Goal: Task Accomplishment & Management: Manage account settings

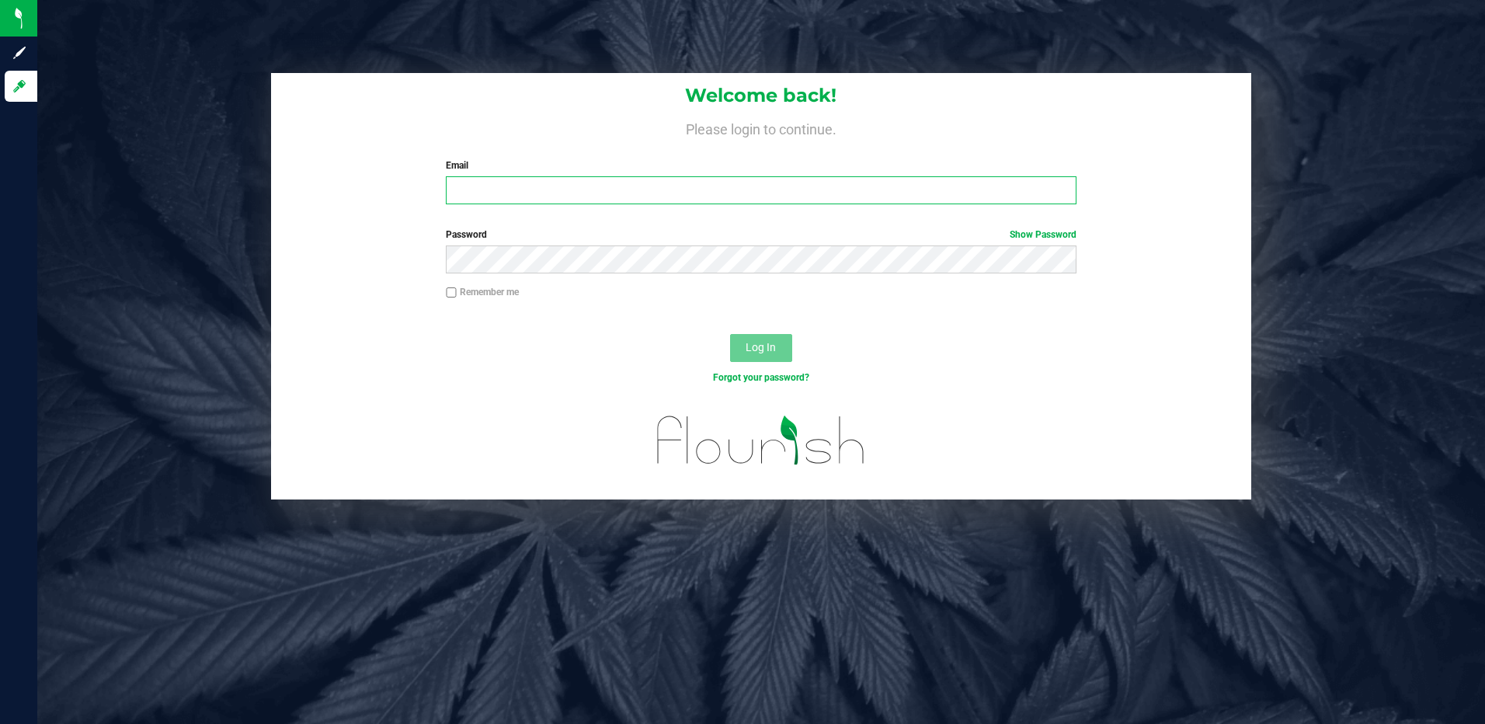
click at [590, 184] on input "Email" at bounding box center [761, 190] width 631 height 28
type input "[EMAIL_ADDRESS][DOMAIN_NAME]"
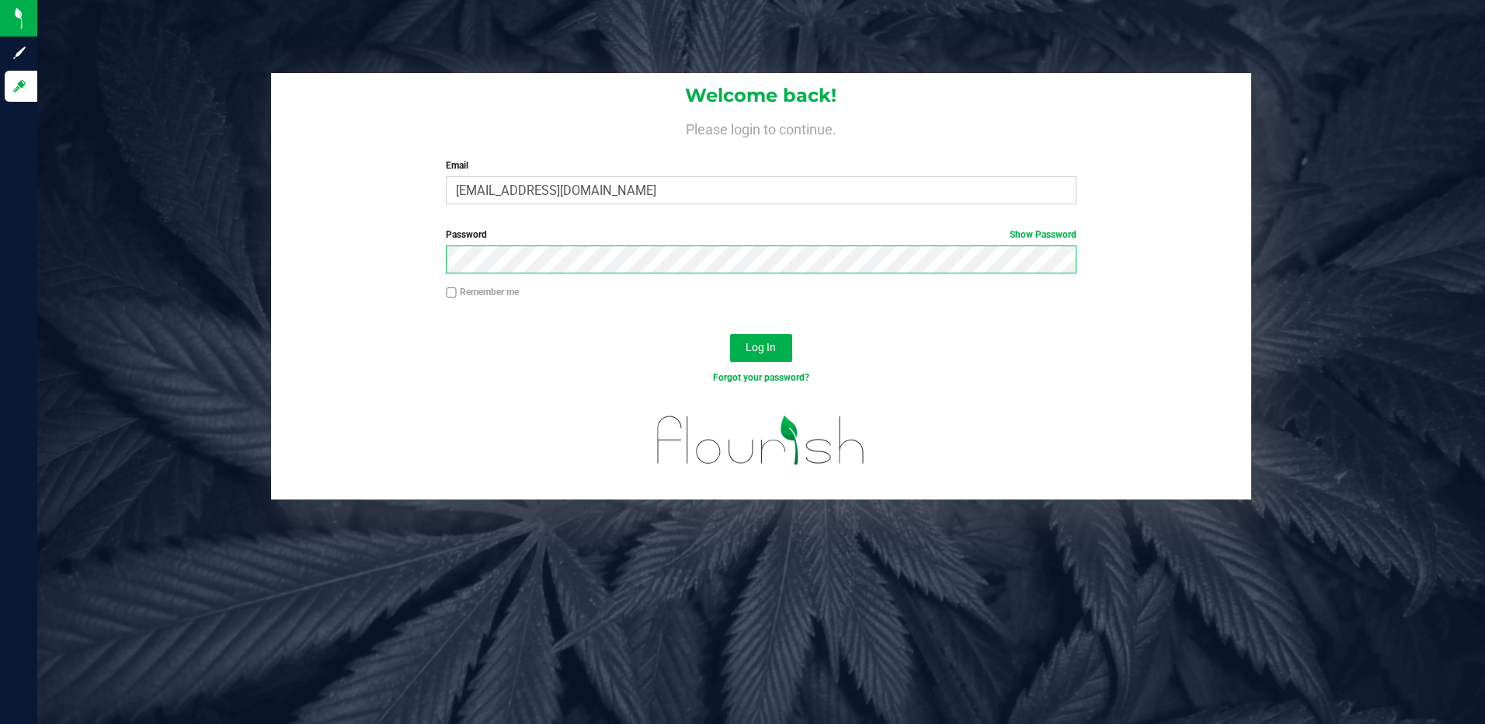
click at [730, 334] on button "Log In" at bounding box center [761, 348] width 62 height 28
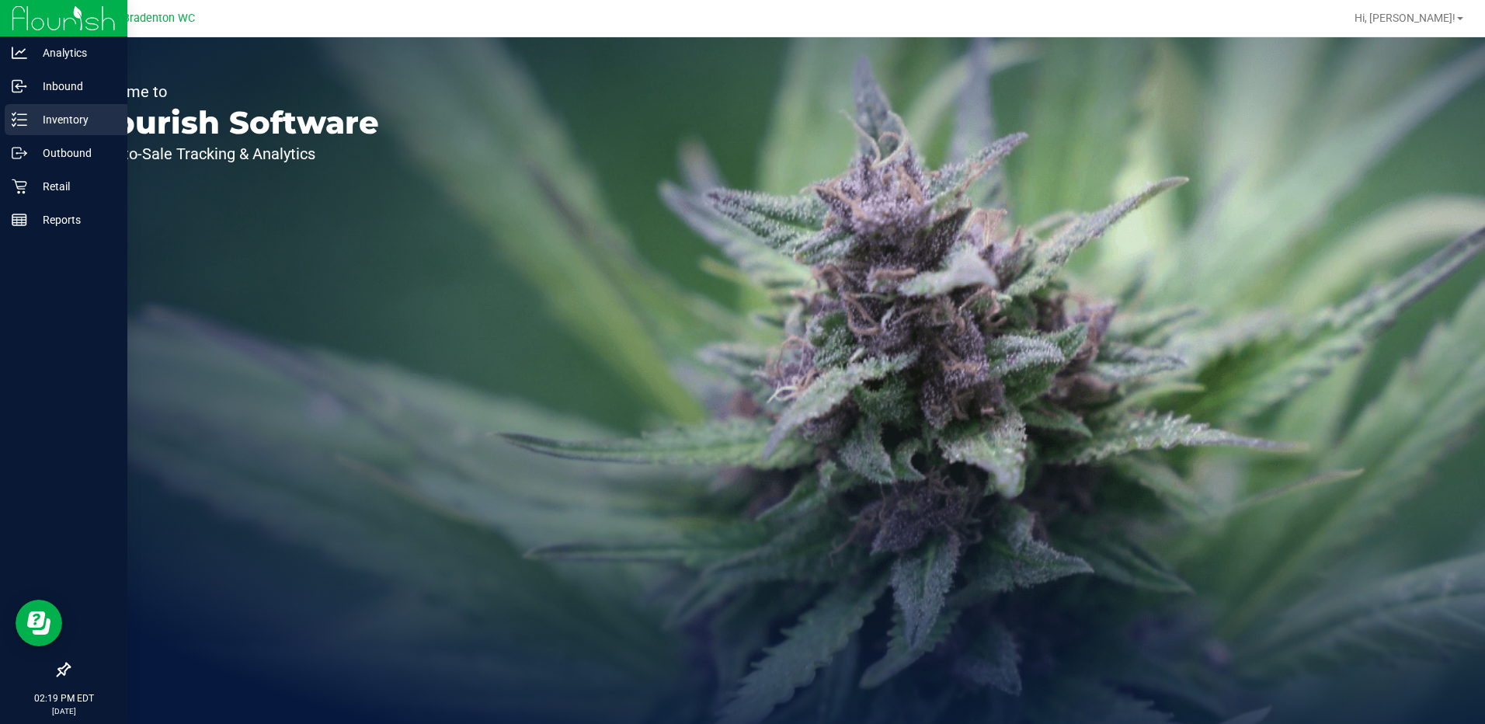
click at [31, 117] on p "Inventory" at bounding box center [73, 119] width 93 height 19
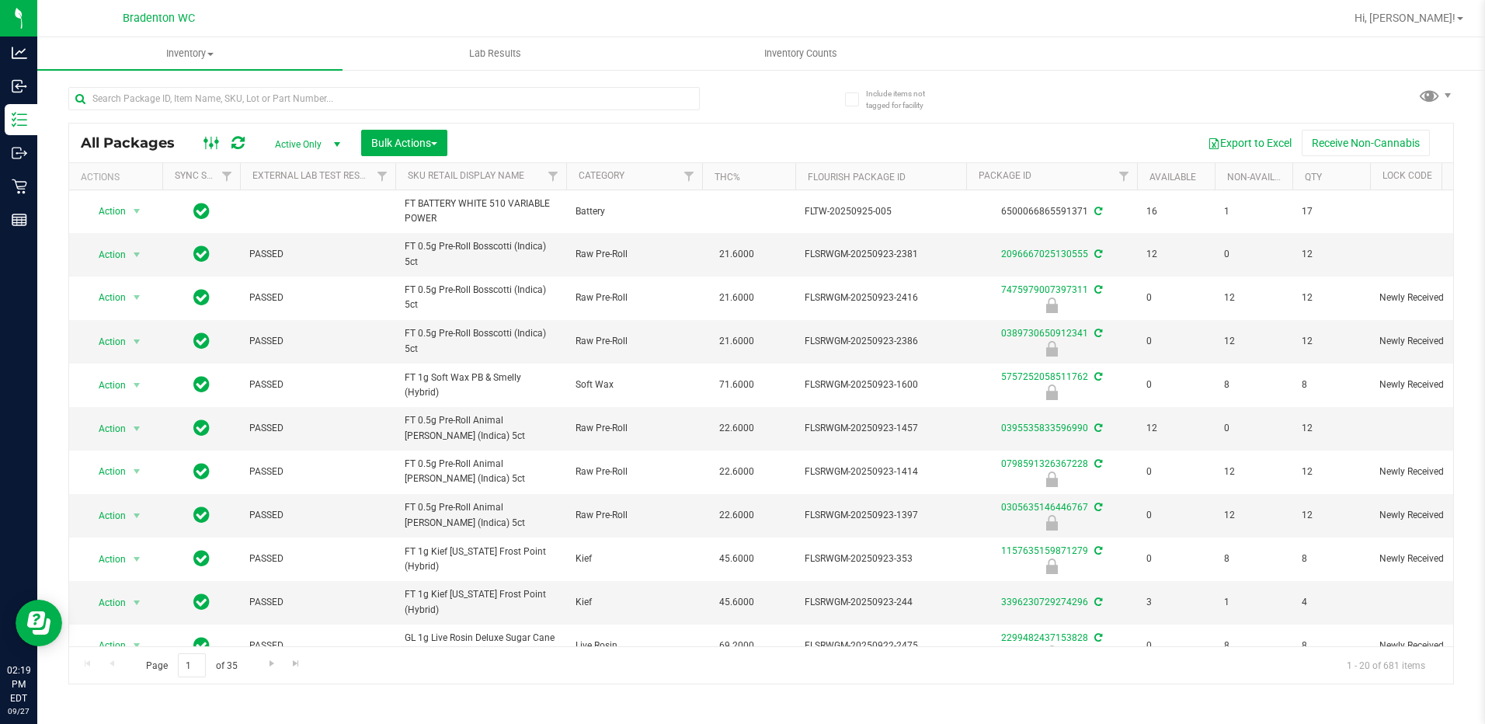
click at [209, 143] on icon at bounding box center [212, 143] width 17 height 19
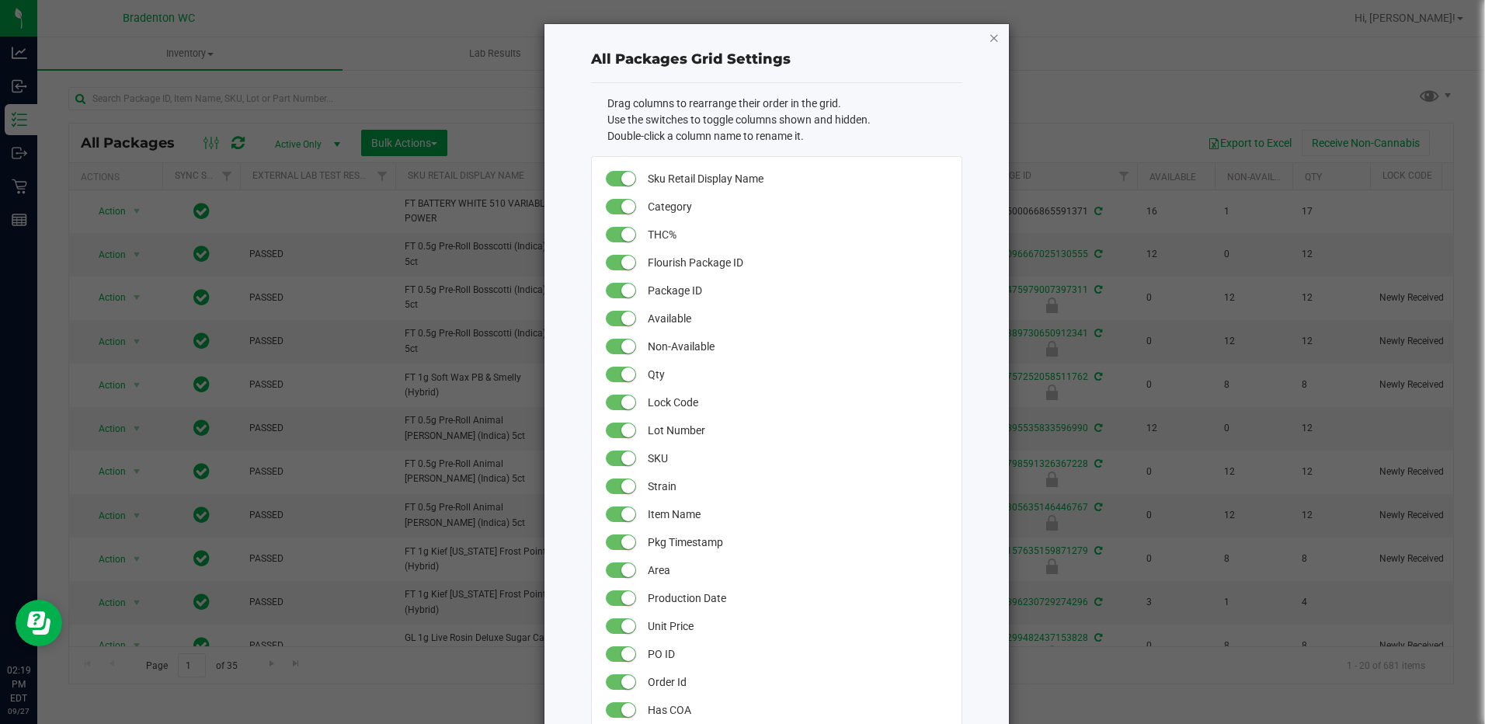
click at [989, 38] on icon "button" at bounding box center [994, 37] width 11 height 19
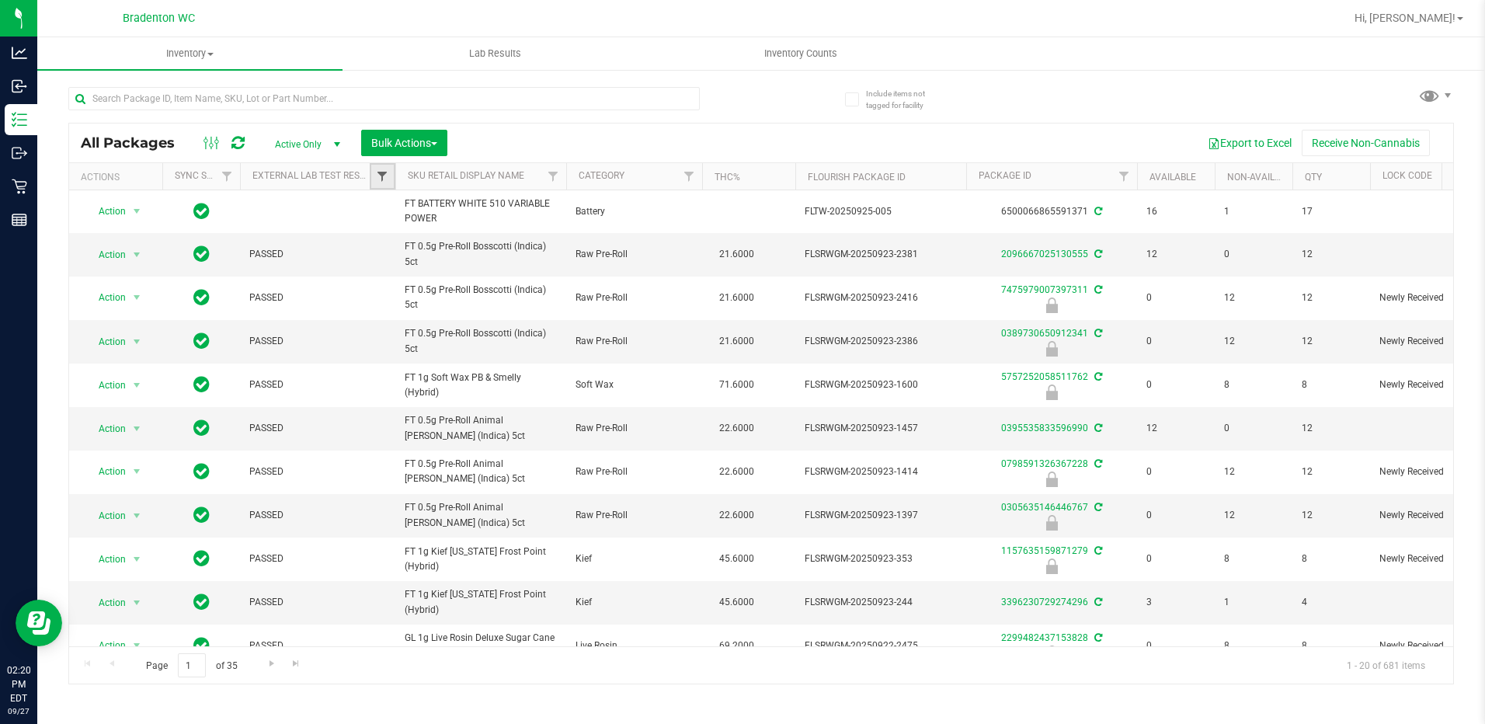
click at [388, 173] on span "Filter" at bounding box center [382, 176] width 12 height 12
click at [311, 149] on span "Active Only" at bounding box center [304, 145] width 85 height 22
click at [294, 239] on li "All" at bounding box center [304, 238] width 84 height 23
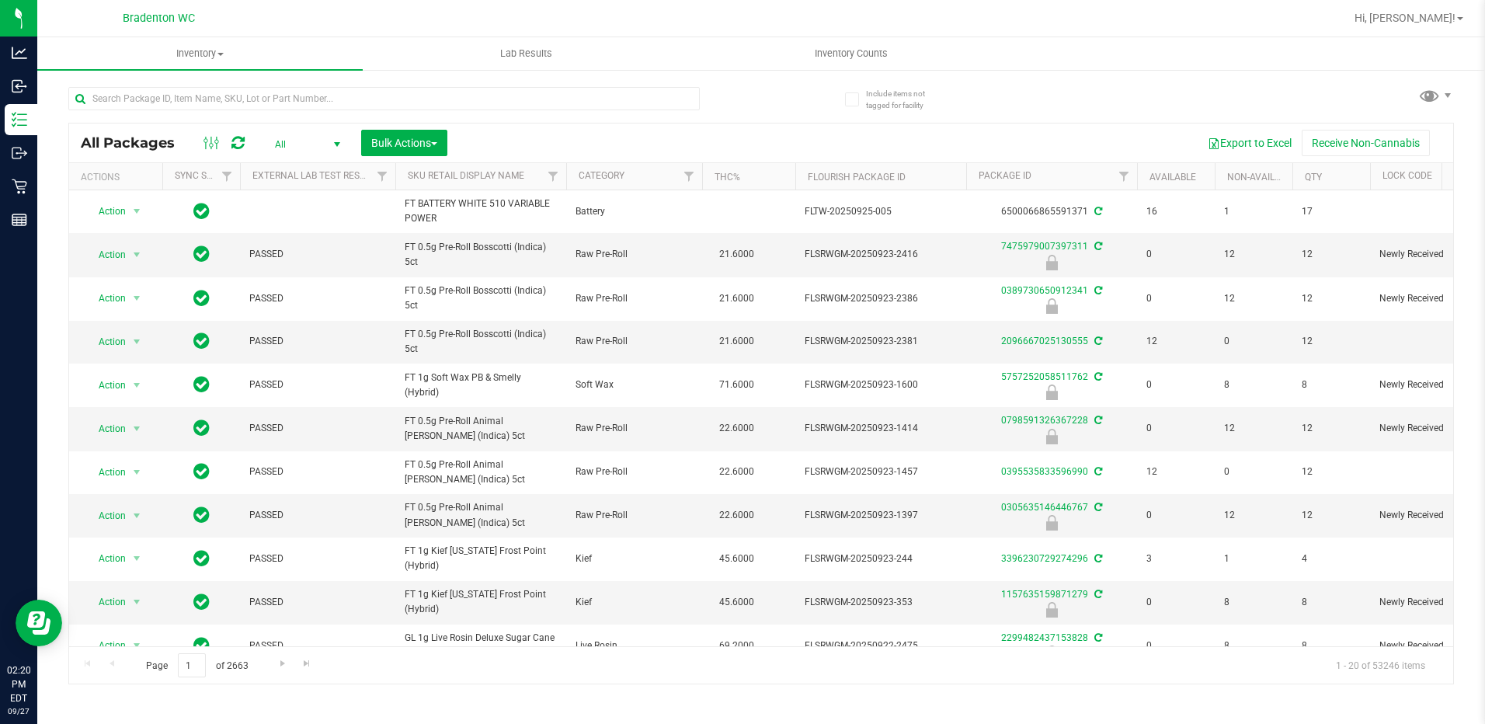
click at [338, 146] on span "select" at bounding box center [337, 144] width 12 height 12
click at [288, 114] on div at bounding box center [384, 105] width 632 height 36
click at [216, 146] on rect at bounding box center [216, 143] width 1 height 12
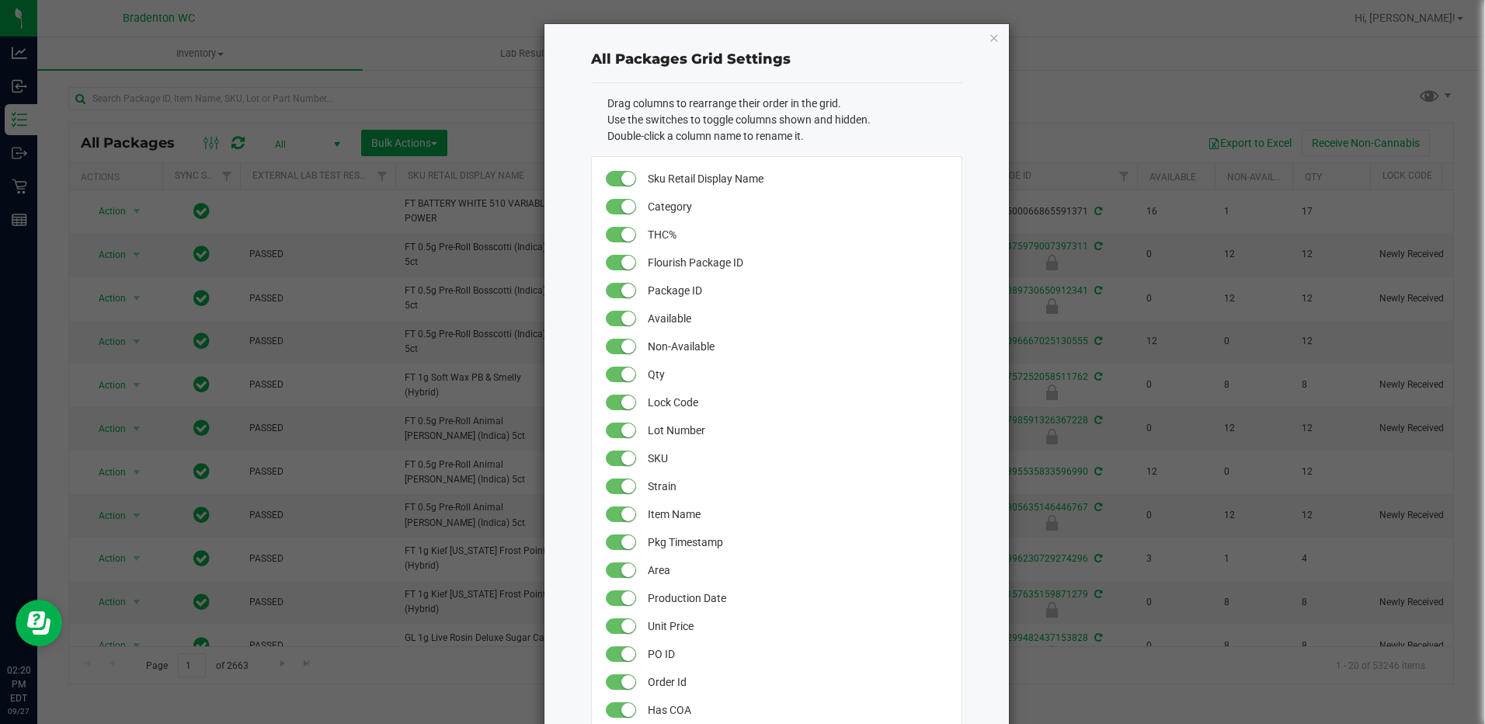
click at [989, 40] on icon "button" at bounding box center [994, 37] width 11 height 19
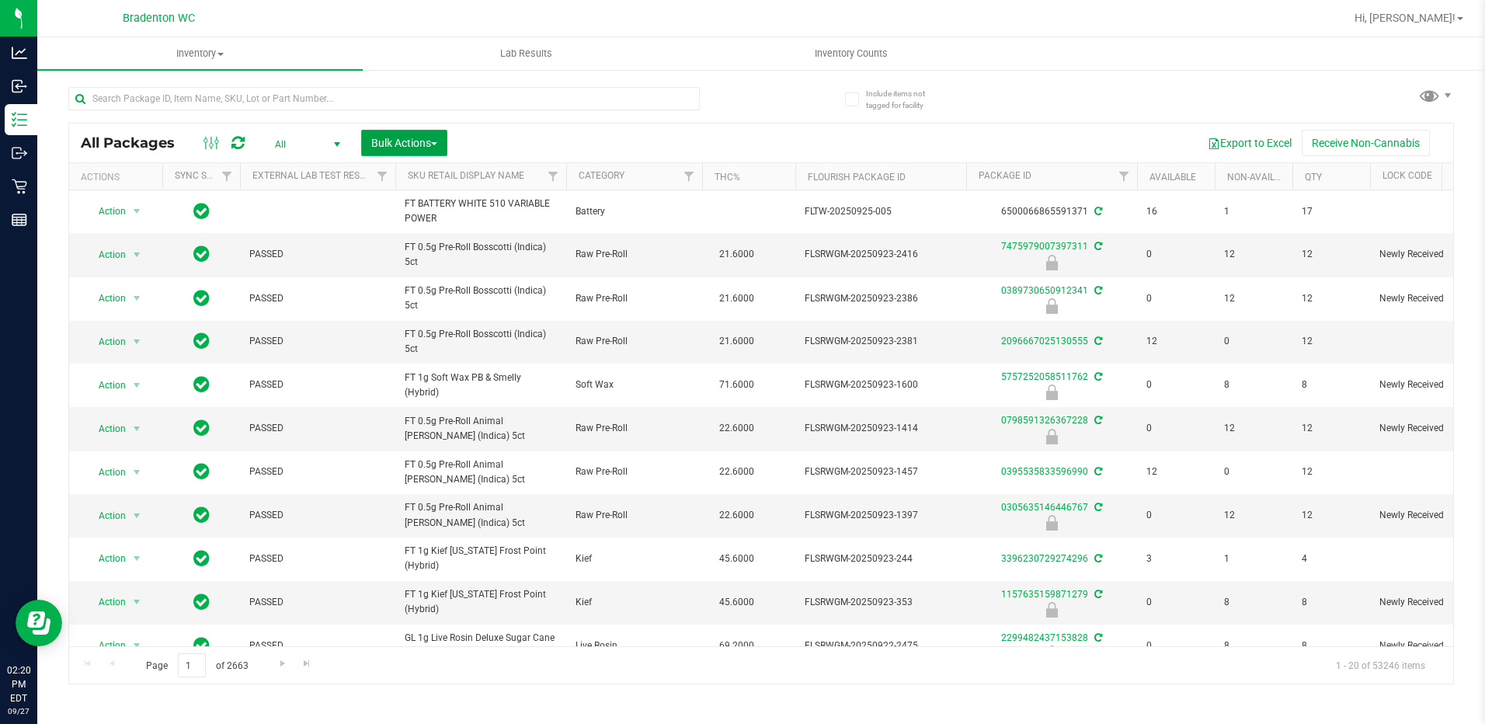
click at [426, 138] on span "Bulk Actions" at bounding box center [404, 143] width 66 height 12
click at [769, 92] on div "All Packages All Active Only Lab Samples Locked All External Internal Bulk Acti…" at bounding box center [761, 378] width 1386 height 612
click at [590, 114] on div at bounding box center [384, 105] width 632 height 36
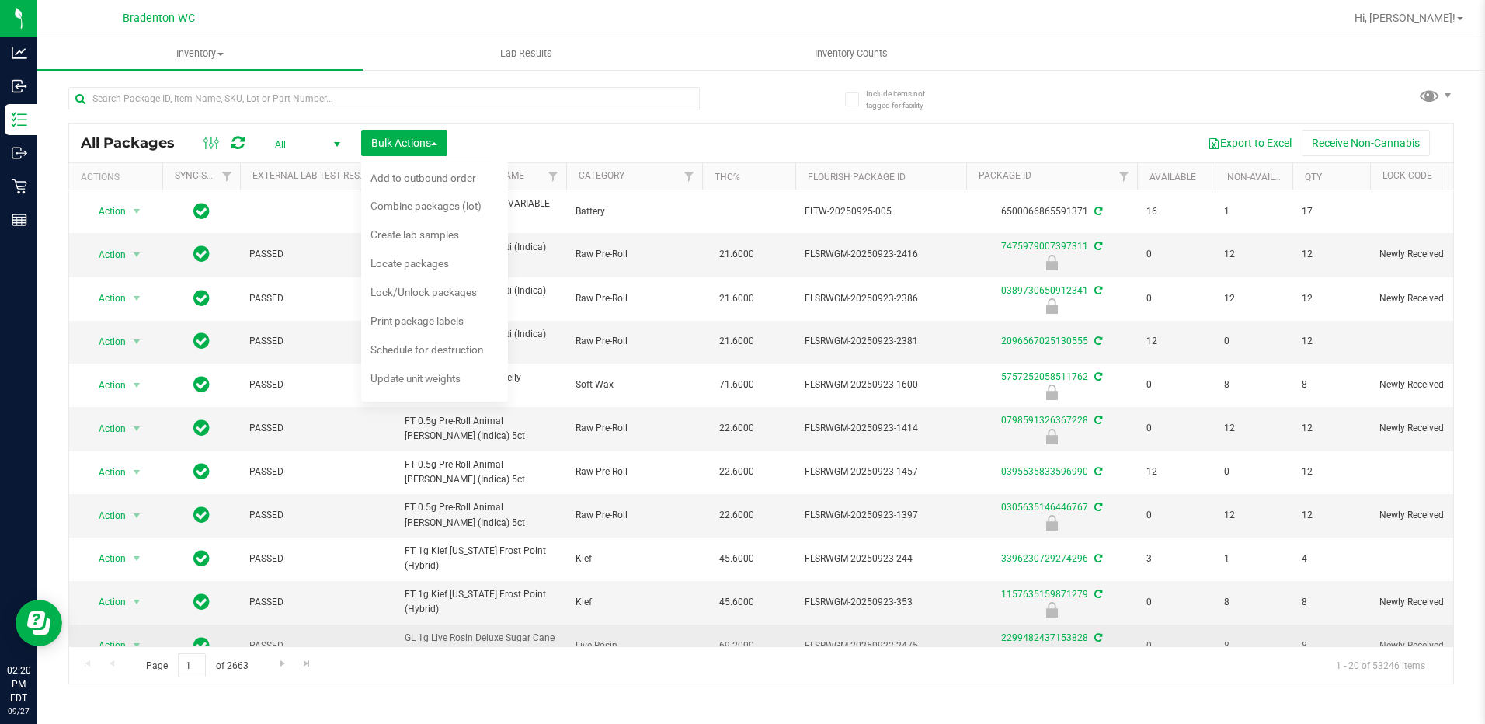
click at [552, 634] on span "GL 1g Live Rosin Deluxe Sugar Cane (Indica)" at bounding box center [481, 646] width 152 height 30
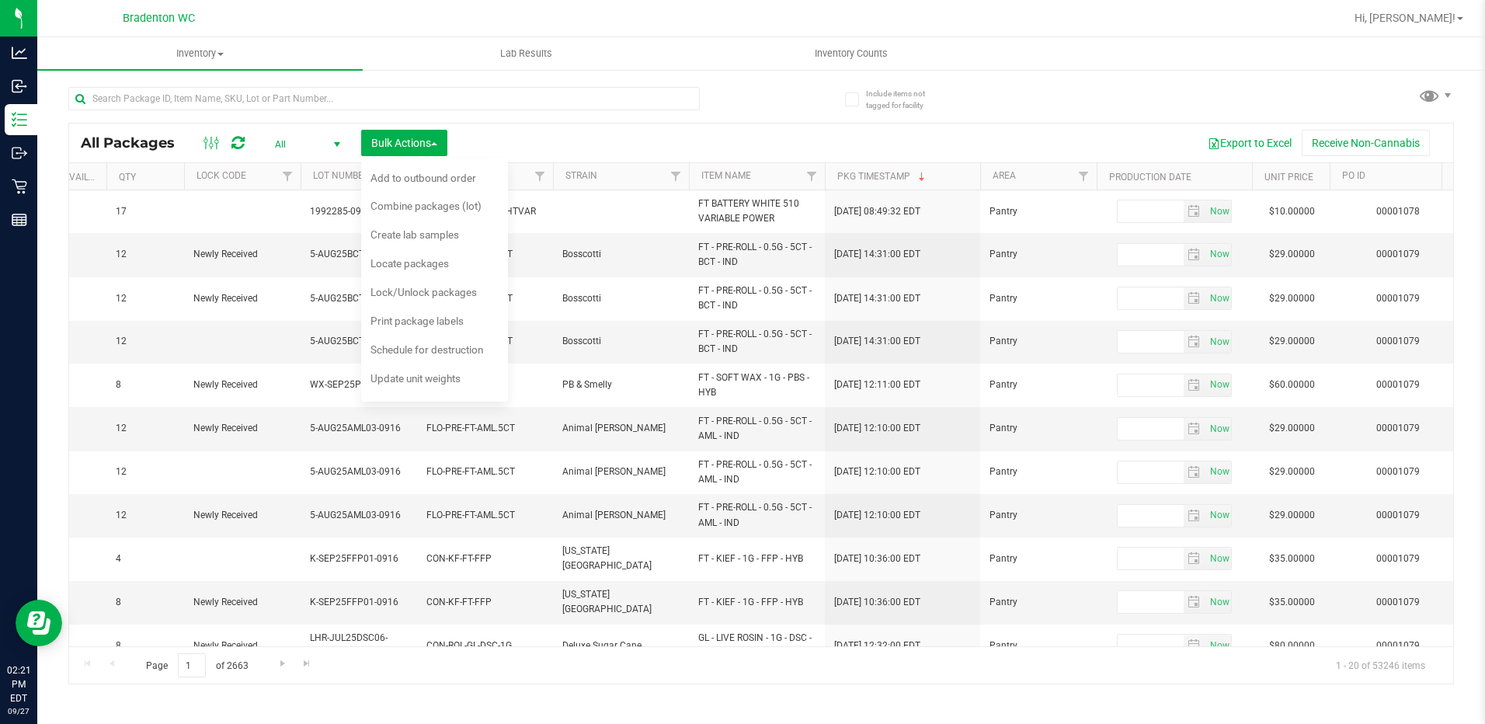
click at [1029, 90] on div "All Packages All Active Only Lab Samples Locked All External Internal Bulk Acti…" at bounding box center [761, 378] width 1386 height 612
click at [1029, 100] on div "All Packages All Active Only Lab Samples Locked All External Internal Bulk Acti…" at bounding box center [761, 378] width 1386 height 612
click at [426, 143] on span "Bulk Actions" at bounding box center [404, 143] width 66 height 12
drag, startPoint x: 1175, startPoint y: 650, endPoint x: 1234, endPoint y: 638, distance: 60.3
click at [1235, 638] on div "All Packages All Active Only Lab Samples Locked All External Internal Bulk Acti…" at bounding box center [761, 404] width 1386 height 562
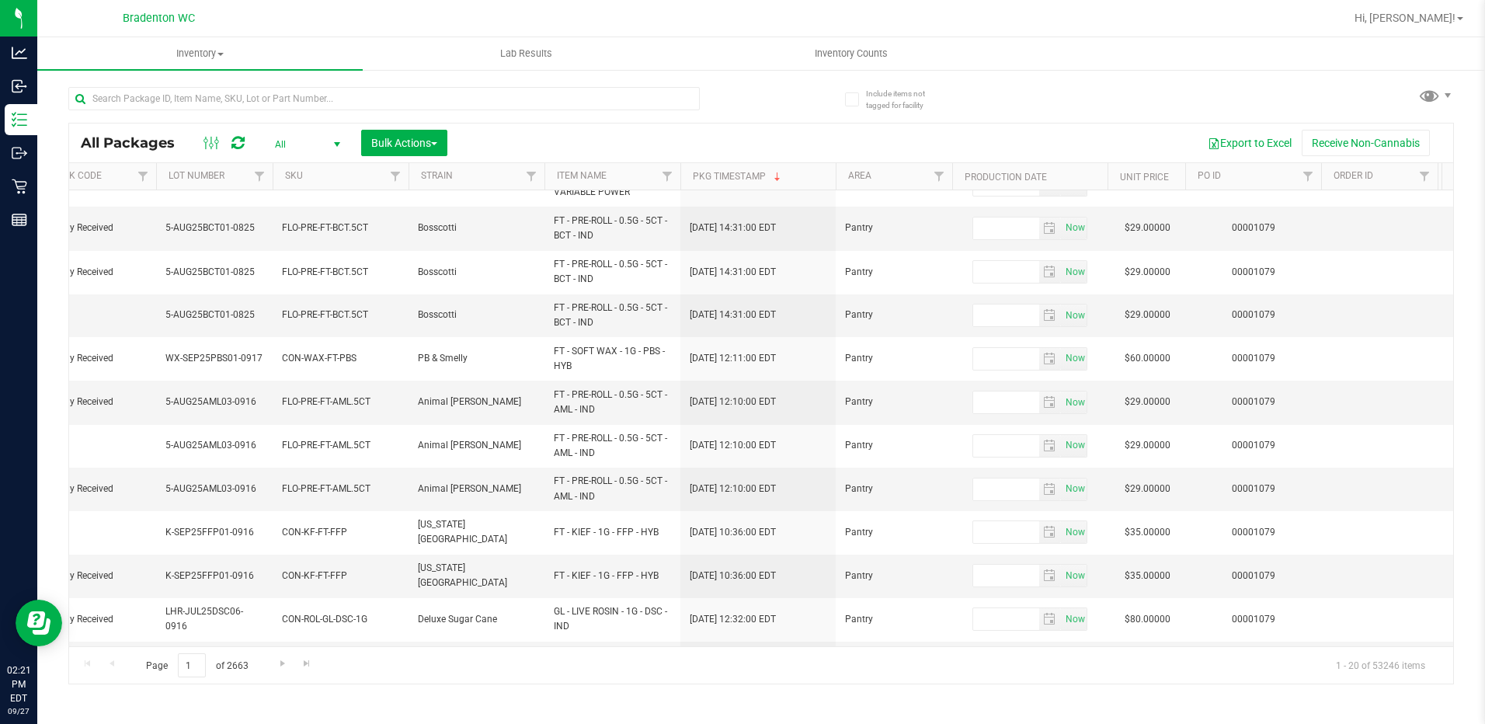
scroll to position [0, 1210]
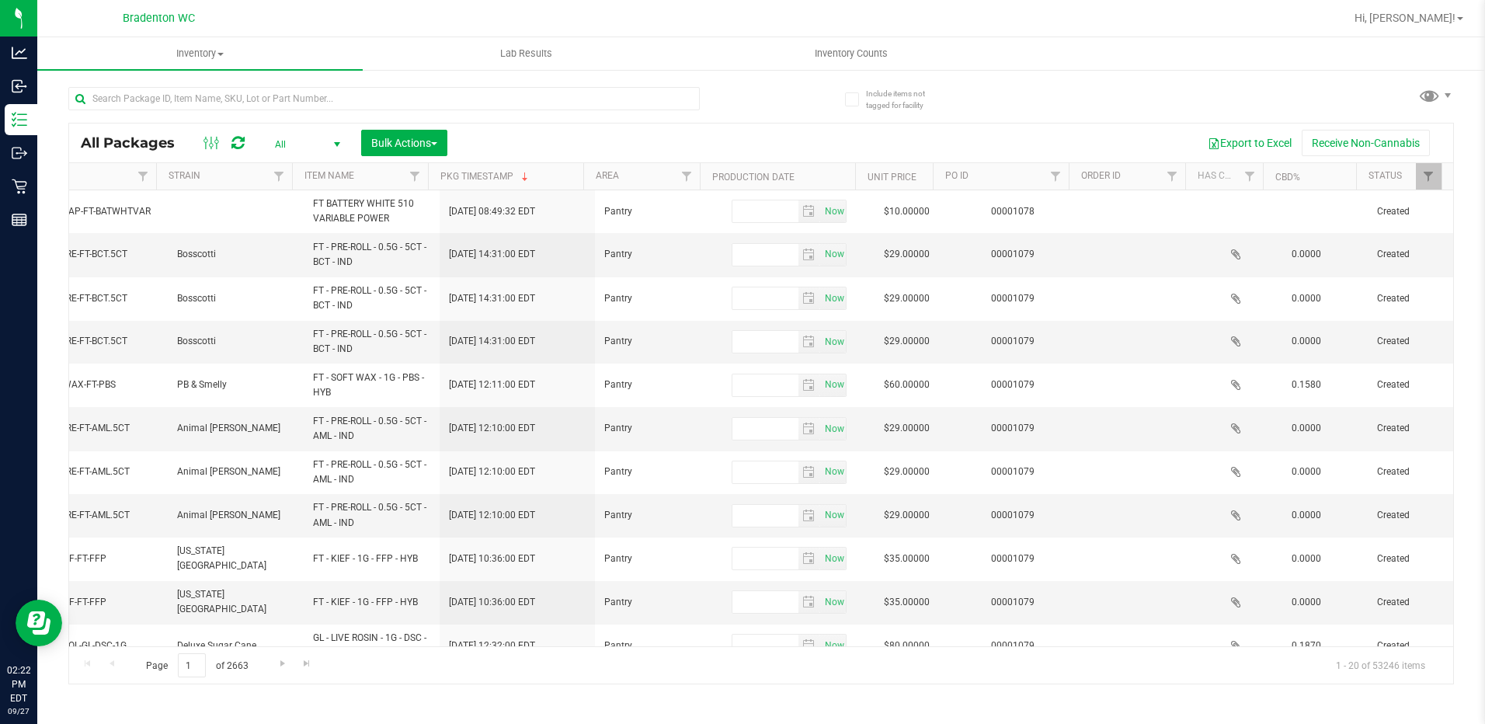
click at [334, 142] on span "select" at bounding box center [337, 144] width 12 height 12
click at [1434, 184] on link "Filter" at bounding box center [1429, 176] width 26 height 26
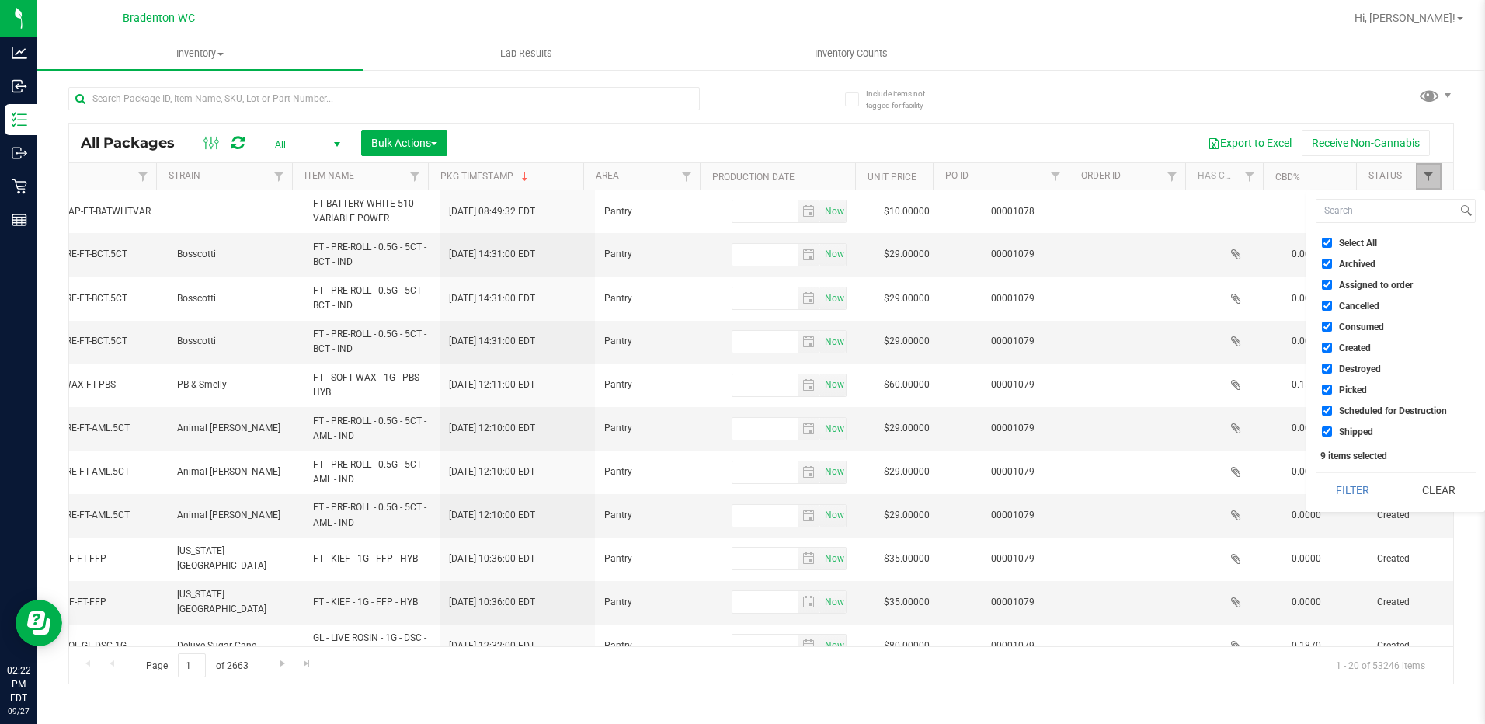
click at [1434, 179] on span "Filter" at bounding box center [1428, 176] width 12 height 12
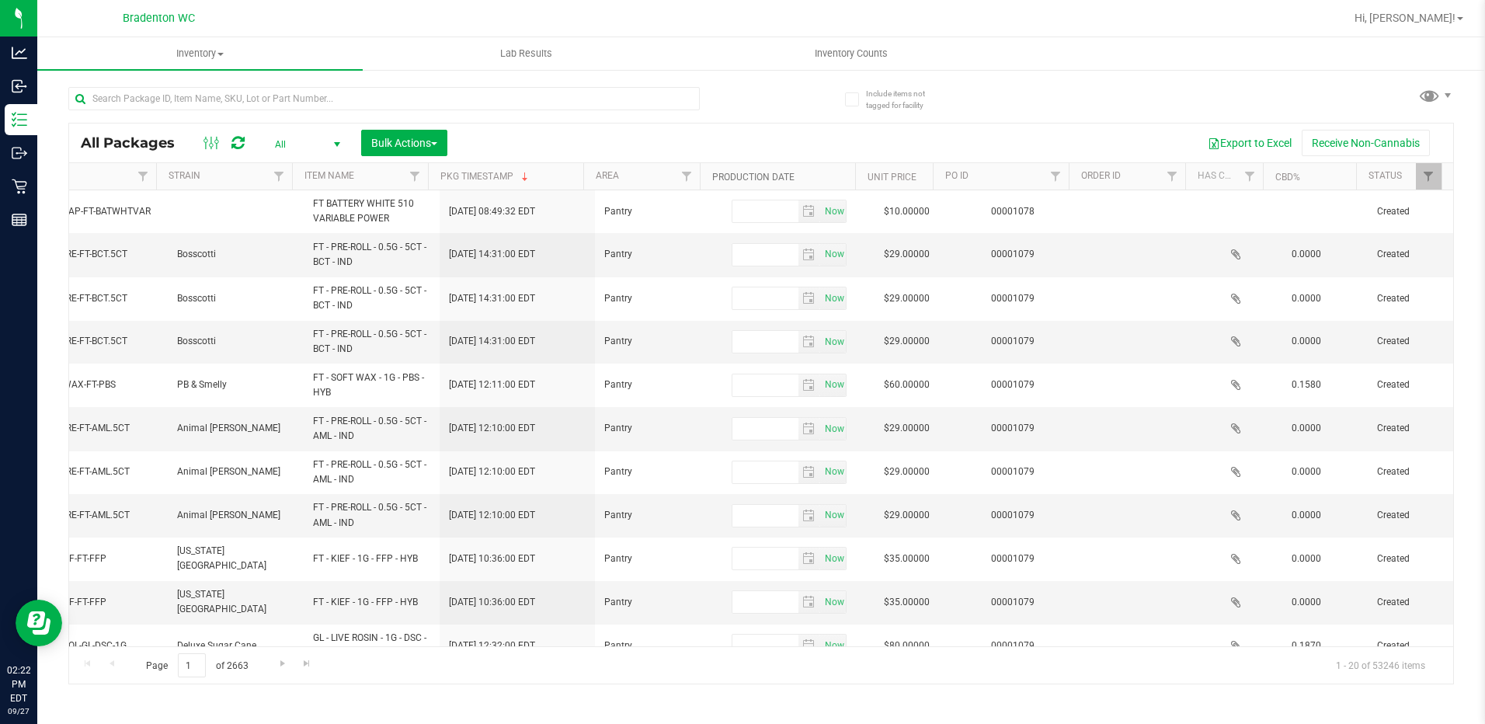
click at [735, 172] on link "Production Date" at bounding box center [753, 177] width 82 height 11
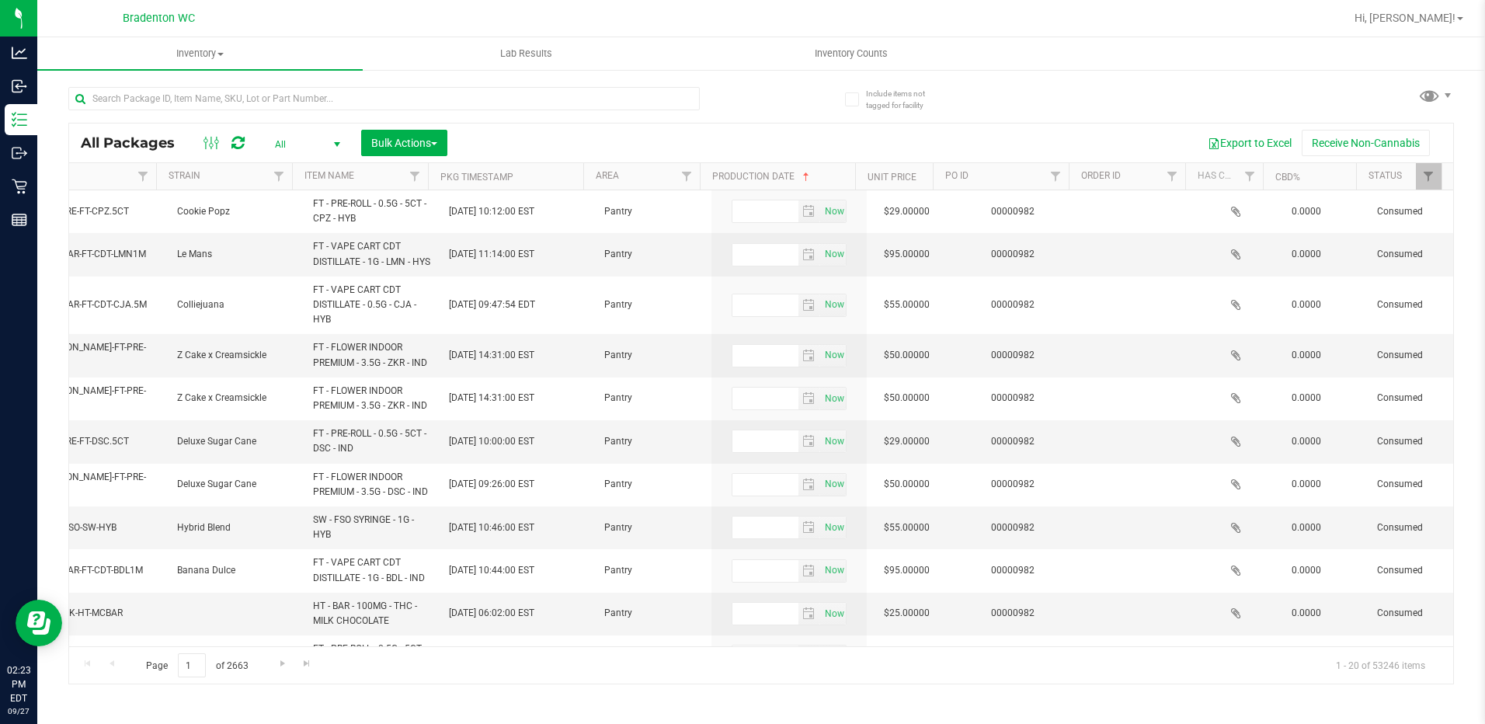
click at [805, 183] on th "Production Date" at bounding box center [777, 176] width 155 height 27
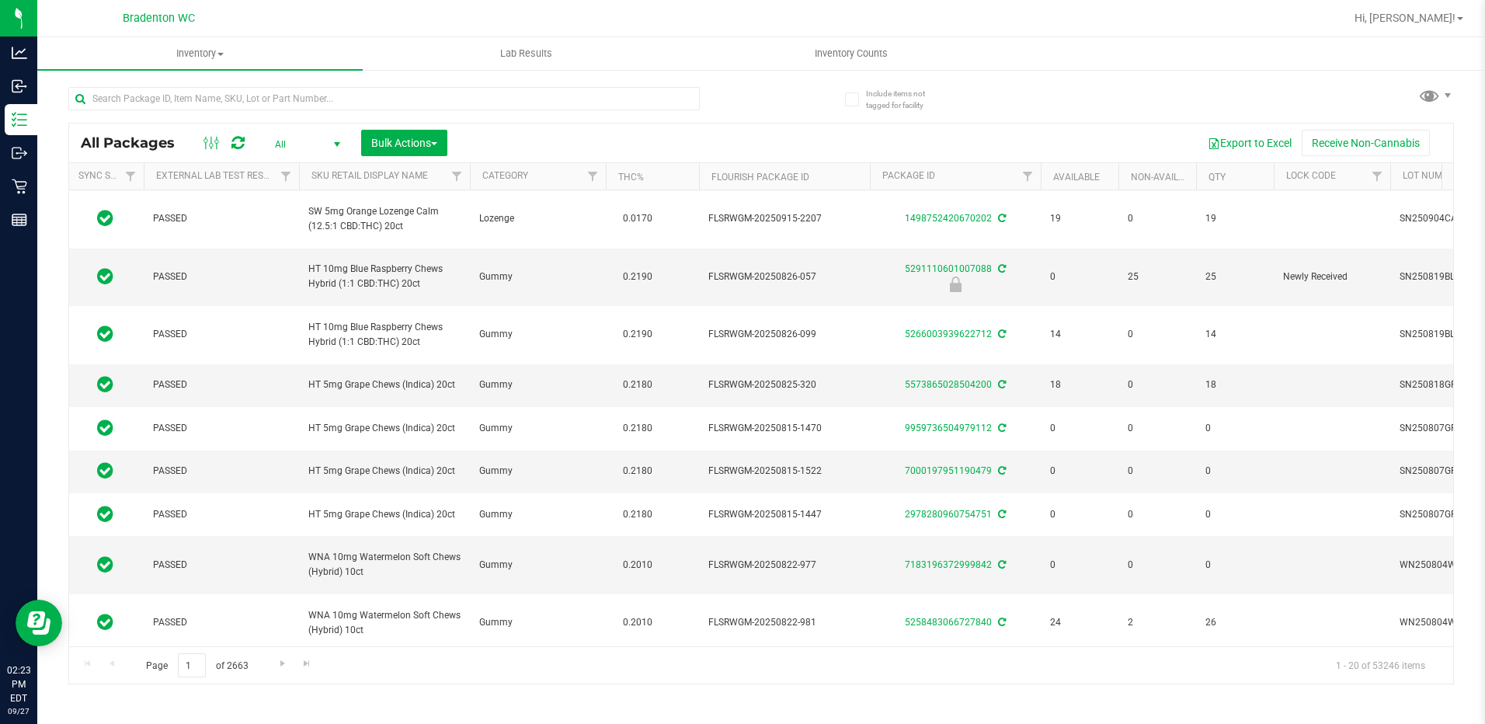
scroll to position [0, 0]
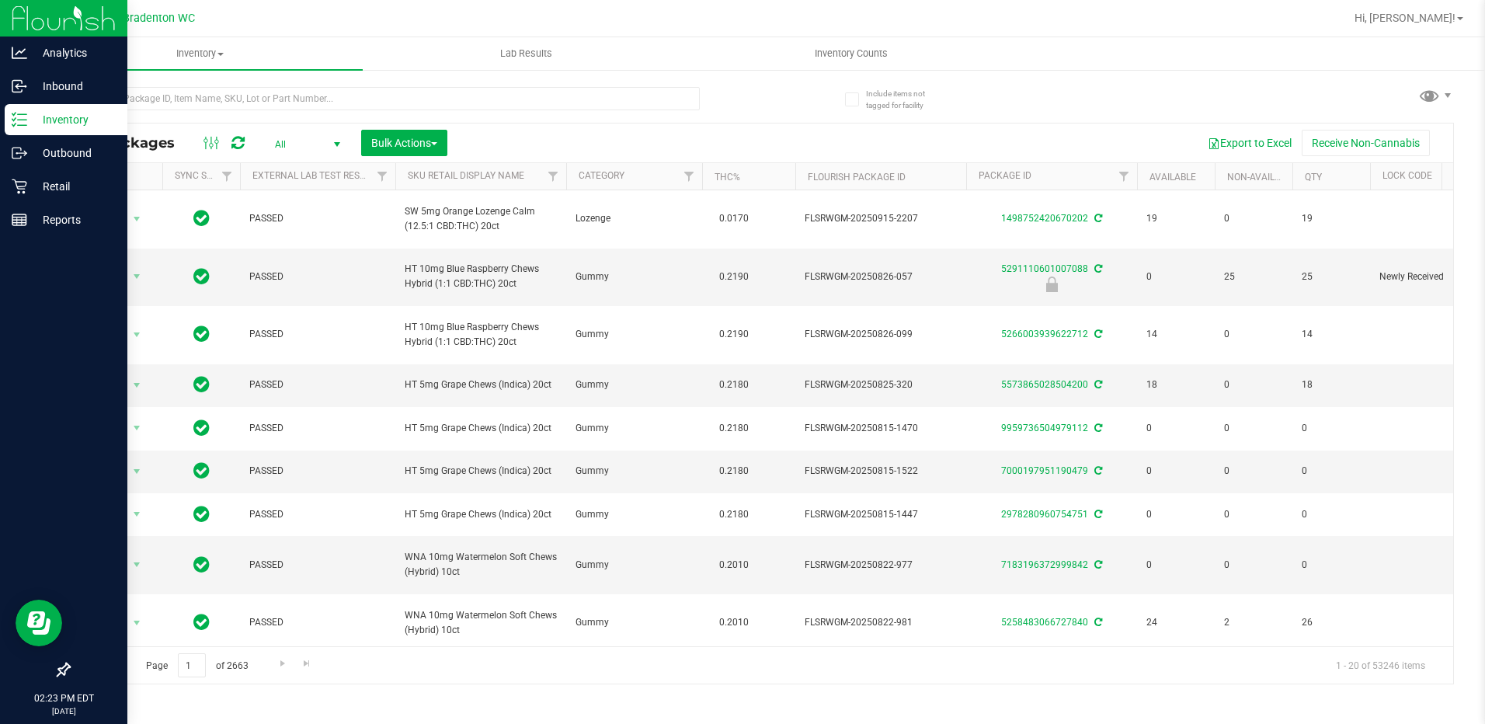
click at [53, 121] on p "Inventory" at bounding box center [73, 119] width 93 height 19
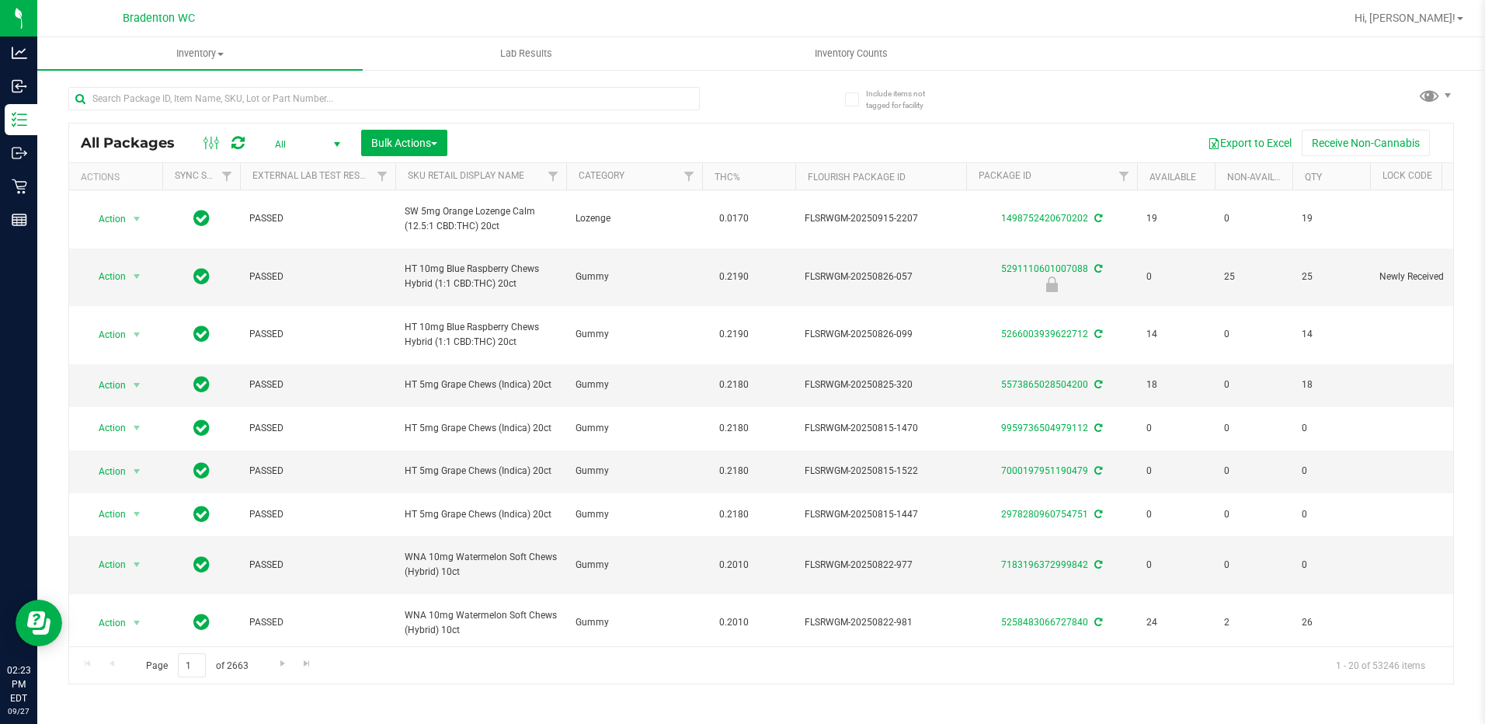
click at [280, 140] on span "All" at bounding box center [304, 145] width 85 height 22
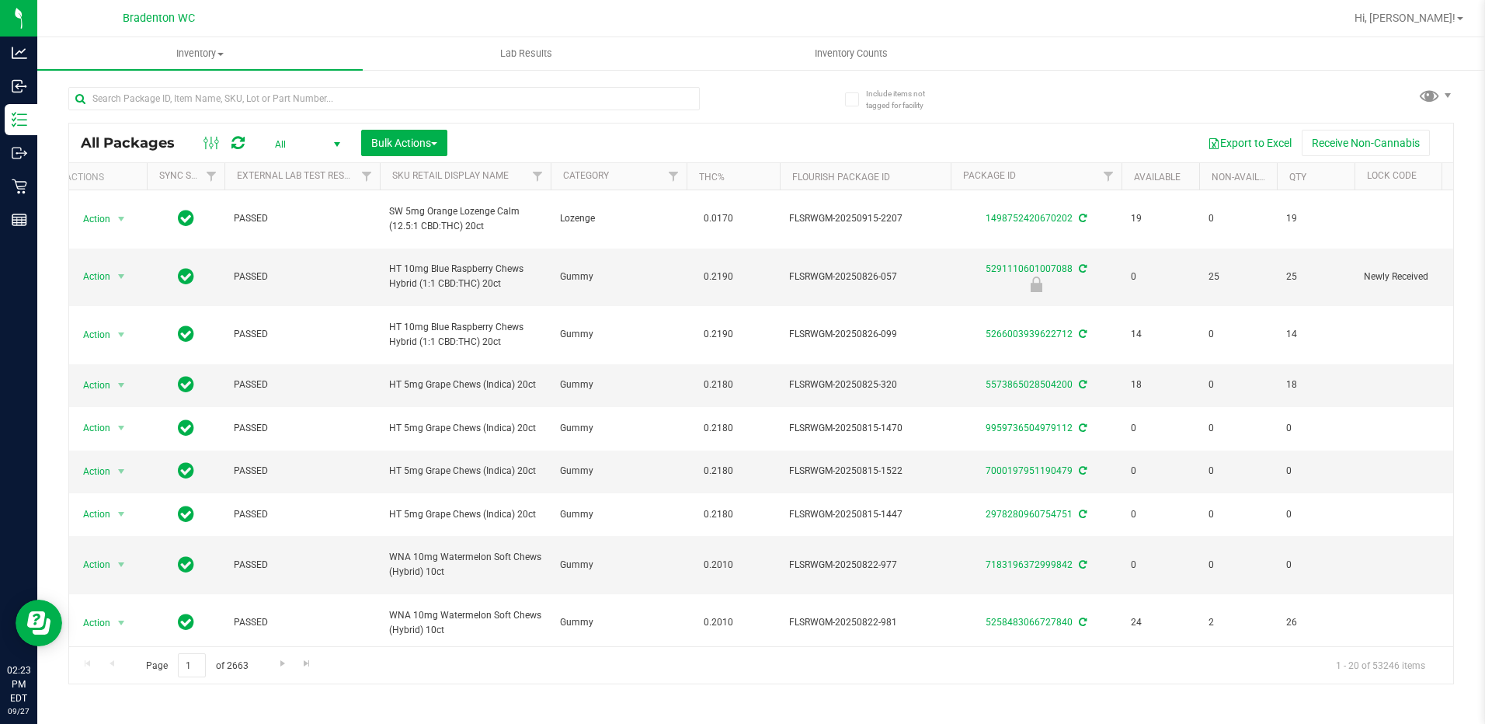
scroll to position [0, 19]
click at [214, 141] on icon at bounding box center [212, 143] width 17 height 19
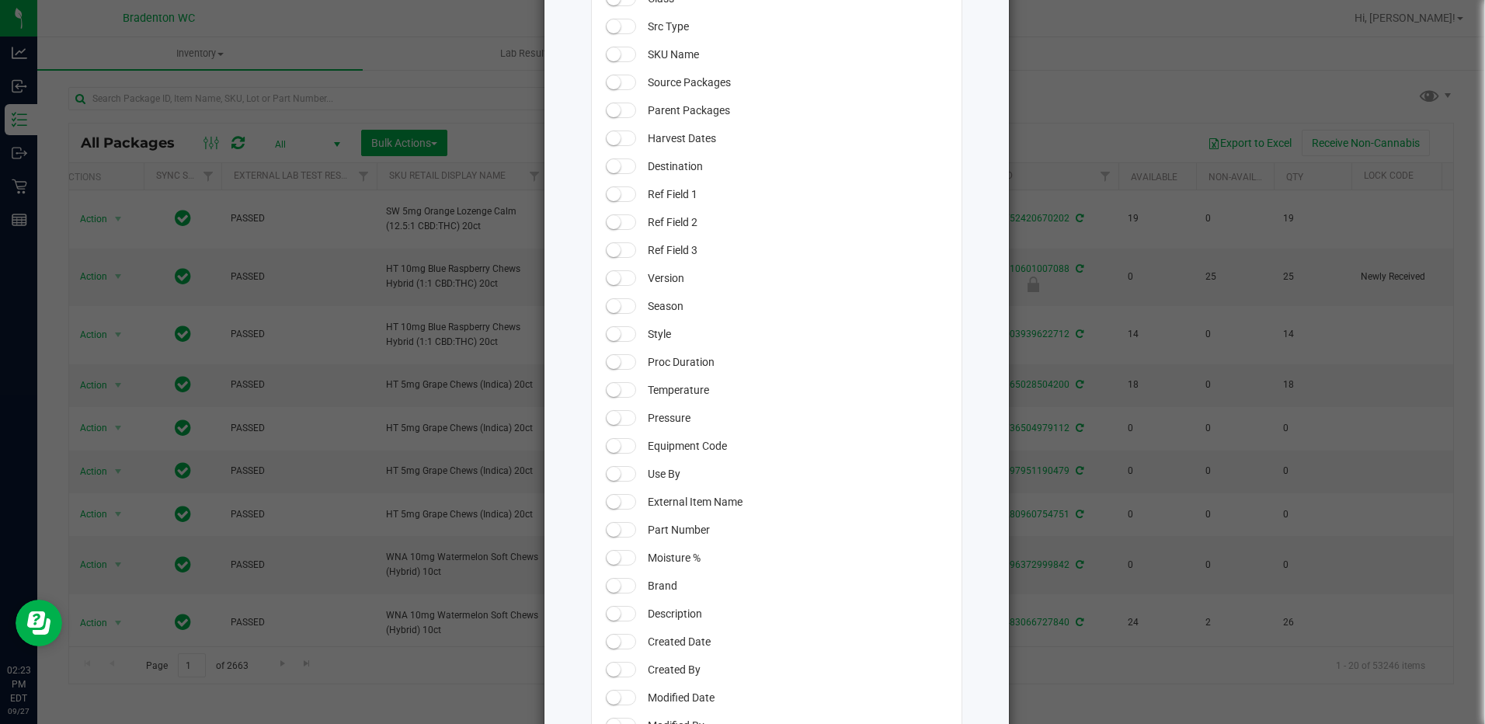
scroll to position [1118, 0]
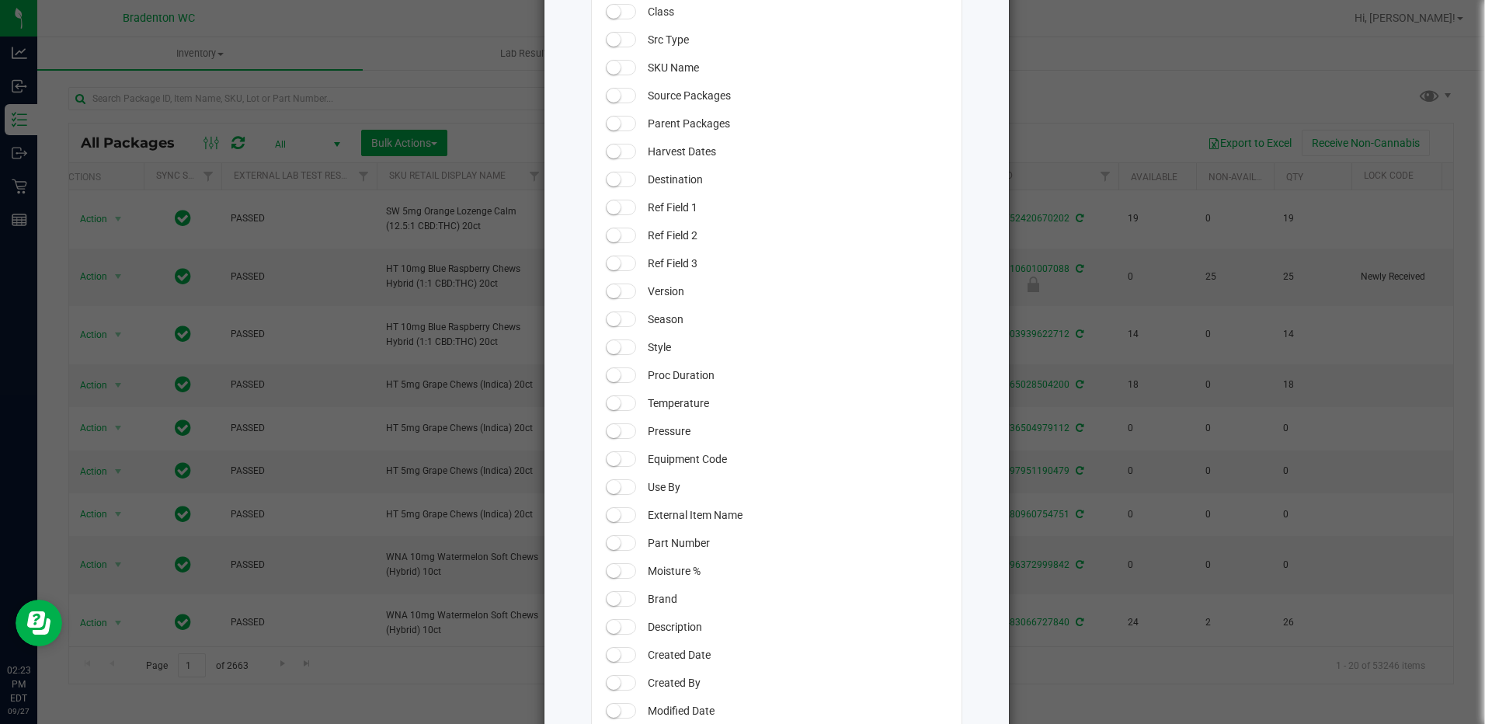
click at [617, 488] on span at bounding box center [621, 487] width 31 height 16
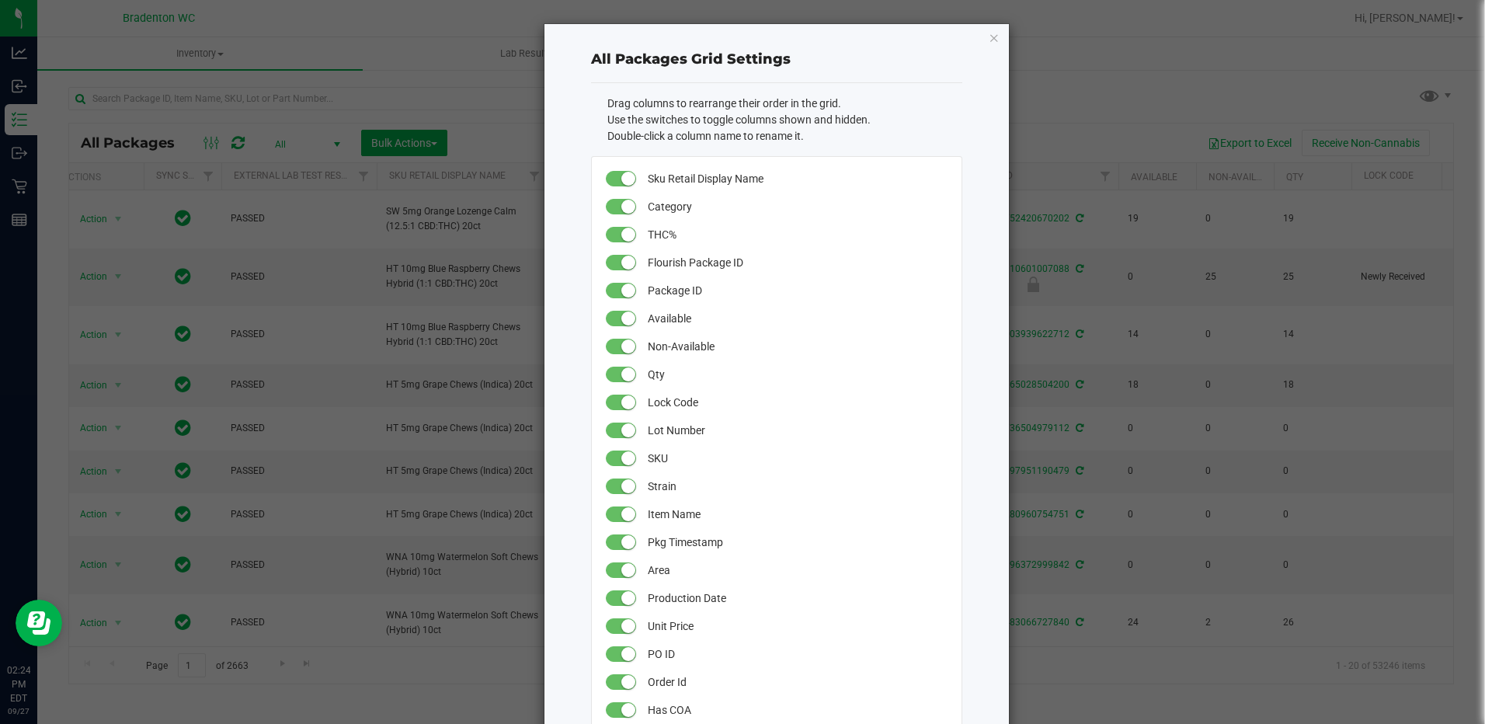
drag, startPoint x: 986, startPoint y: 36, endPoint x: 987, endPoint y: 52, distance: 16.4
click at [989, 37] on icon "button" at bounding box center [994, 37] width 11 height 19
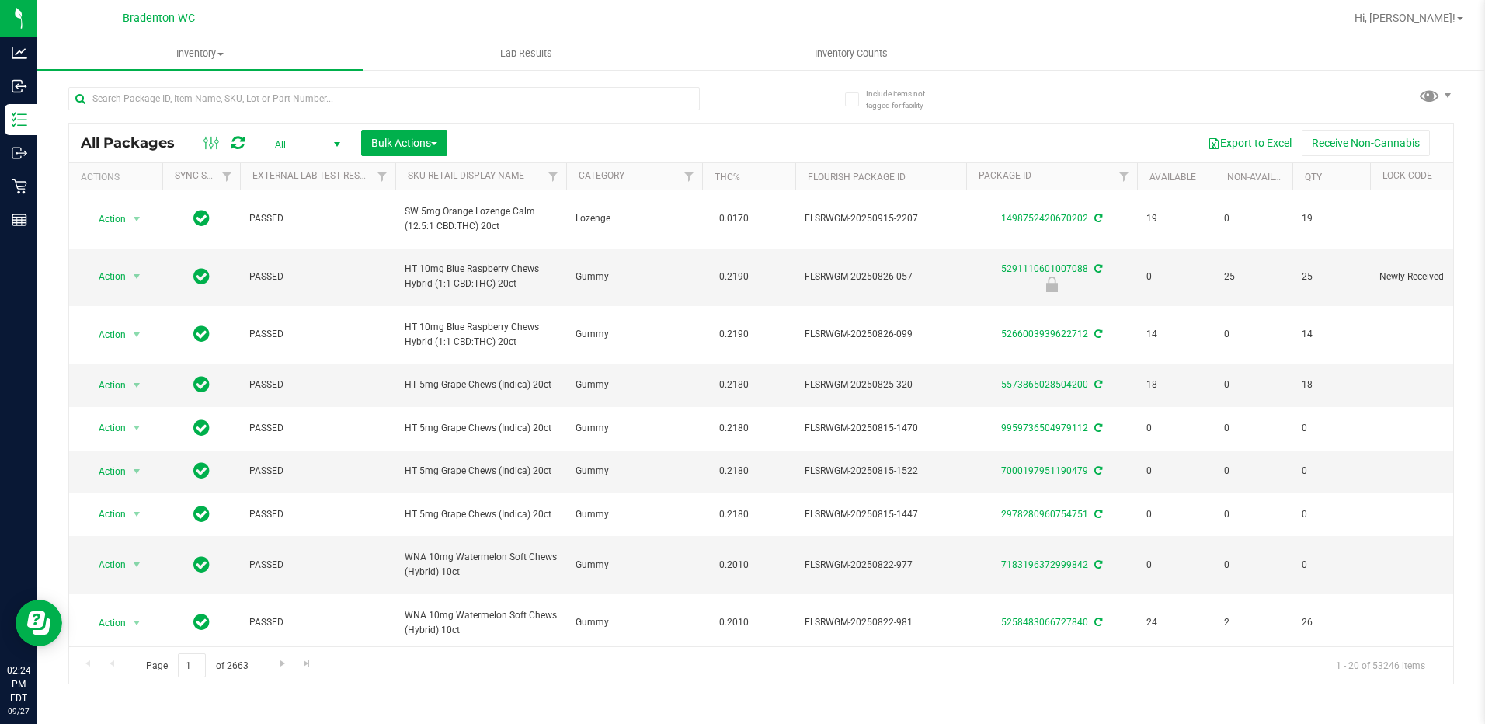
click at [340, 145] on span "select" at bounding box center [337, 144] width 12 height 12
click at [219, 148] on icon at bounding box center [212, 143] width 17 height 19
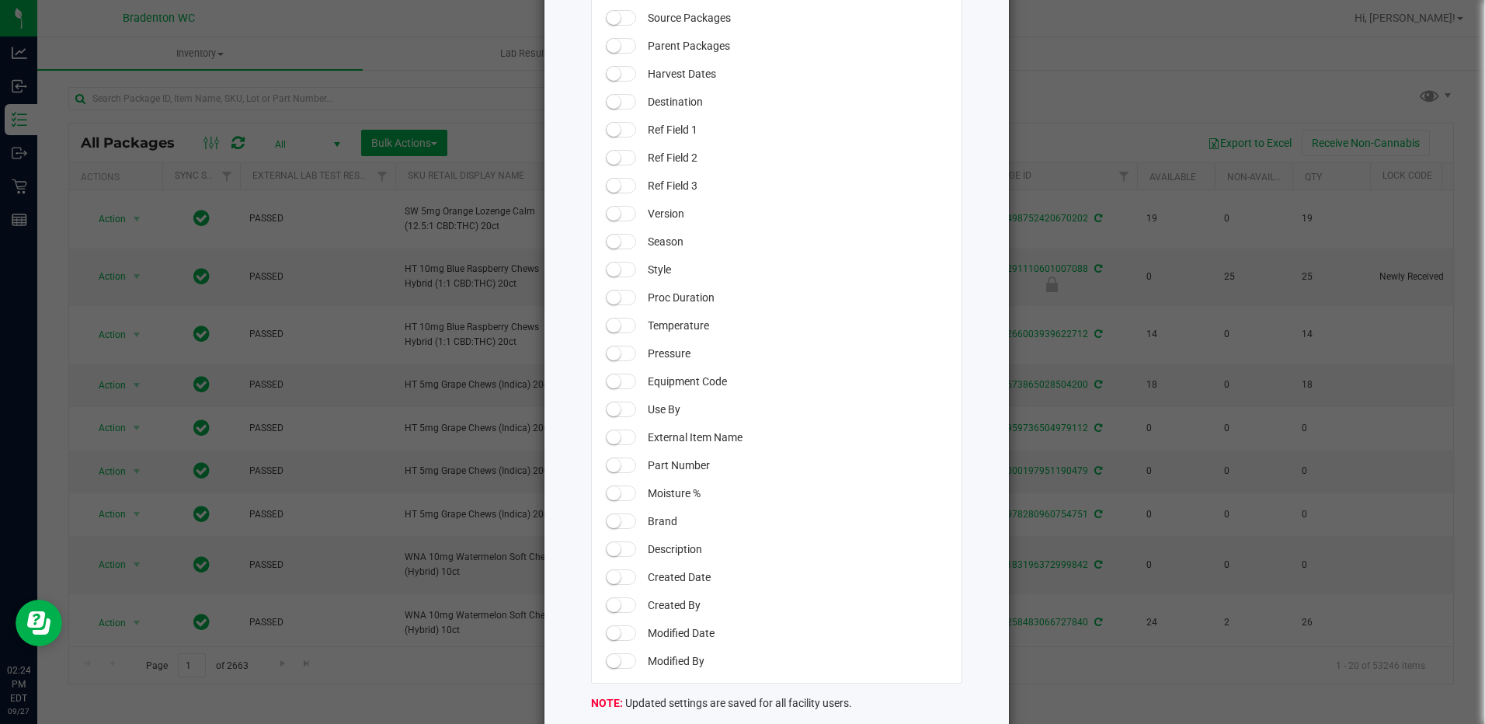
click at [617, 406] on span at bounding box center [621, 410] width 31 height 16
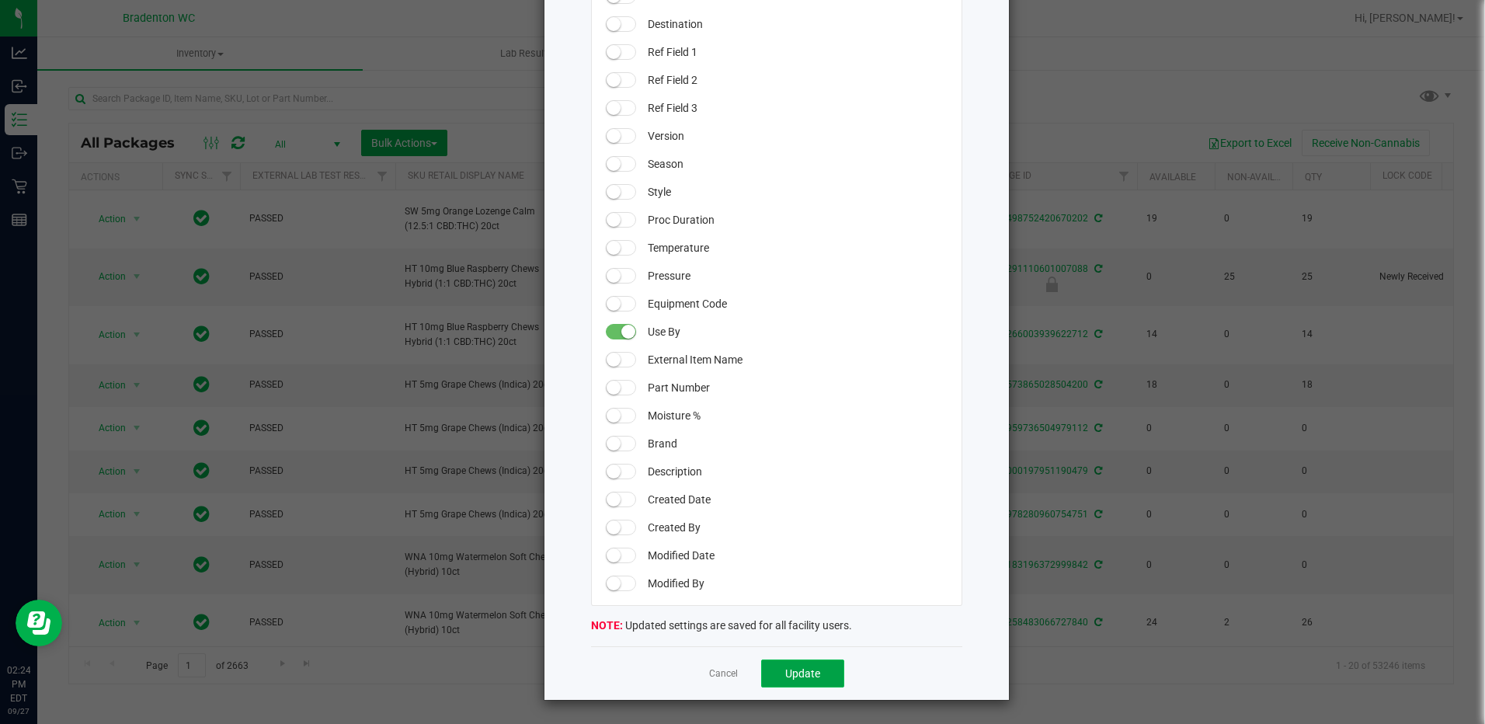
click at [798, 679] on span "Update" at bounding box center [802, 673] width 35 height 12
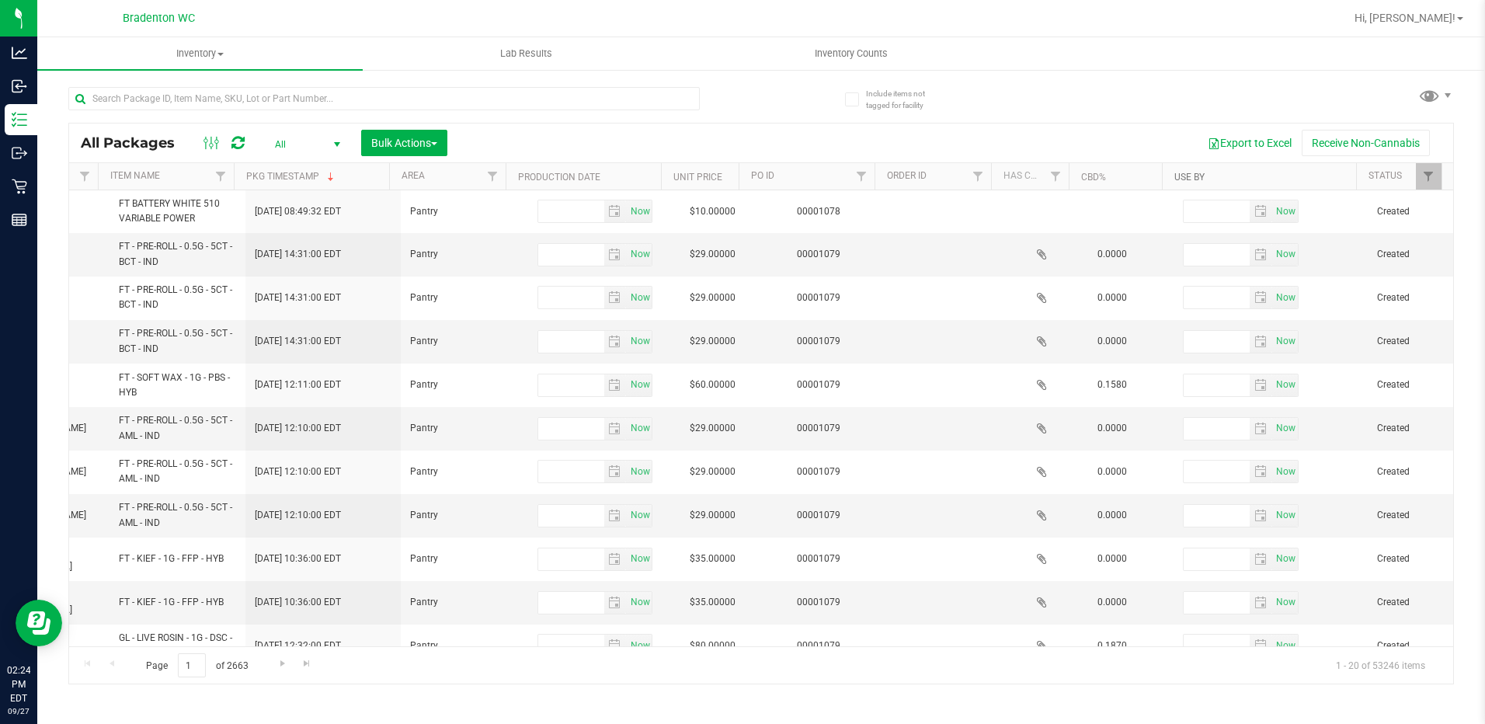
click at [1191, 175] on link "Use By" at bounding box center [1190, 177] width 30 height 11
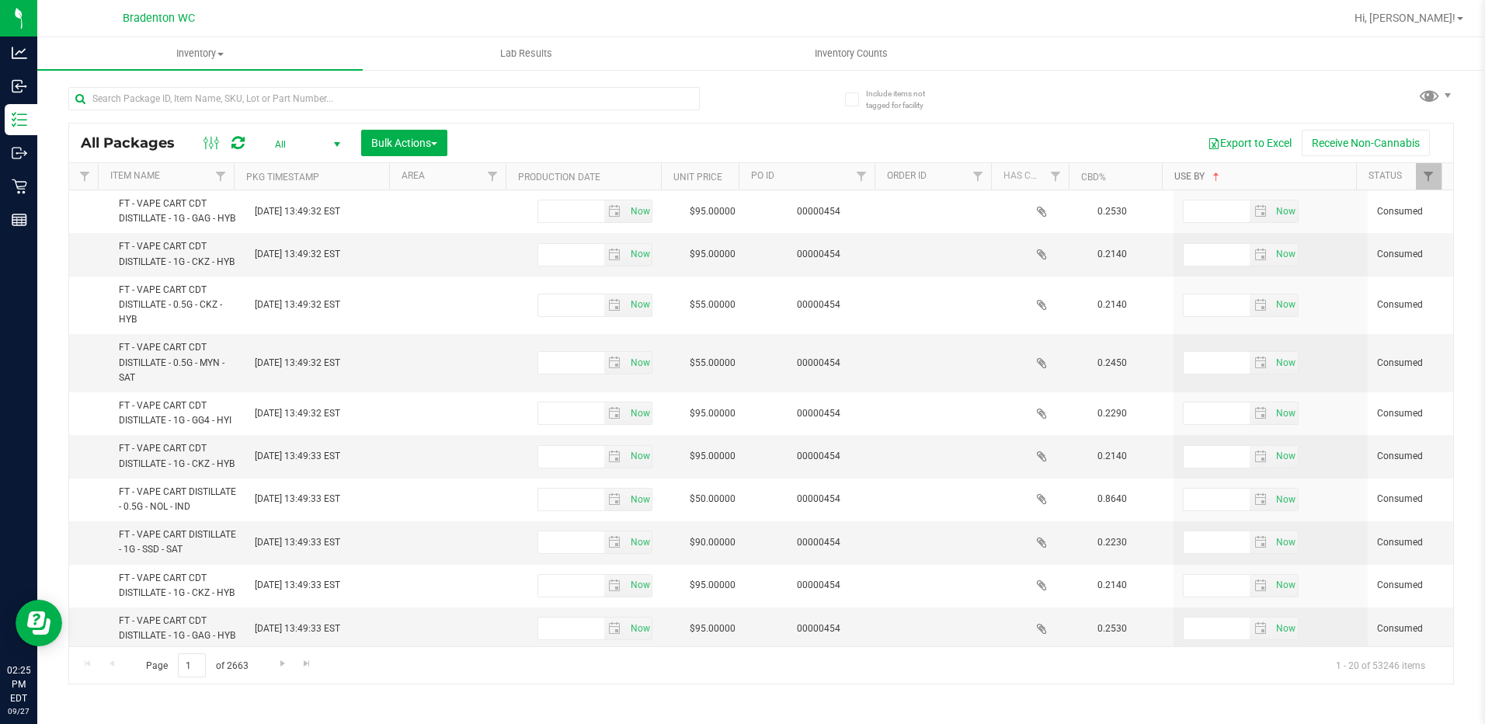
click at [1218, 176] on span at bounding box center [1216, 177] width 12 height 12
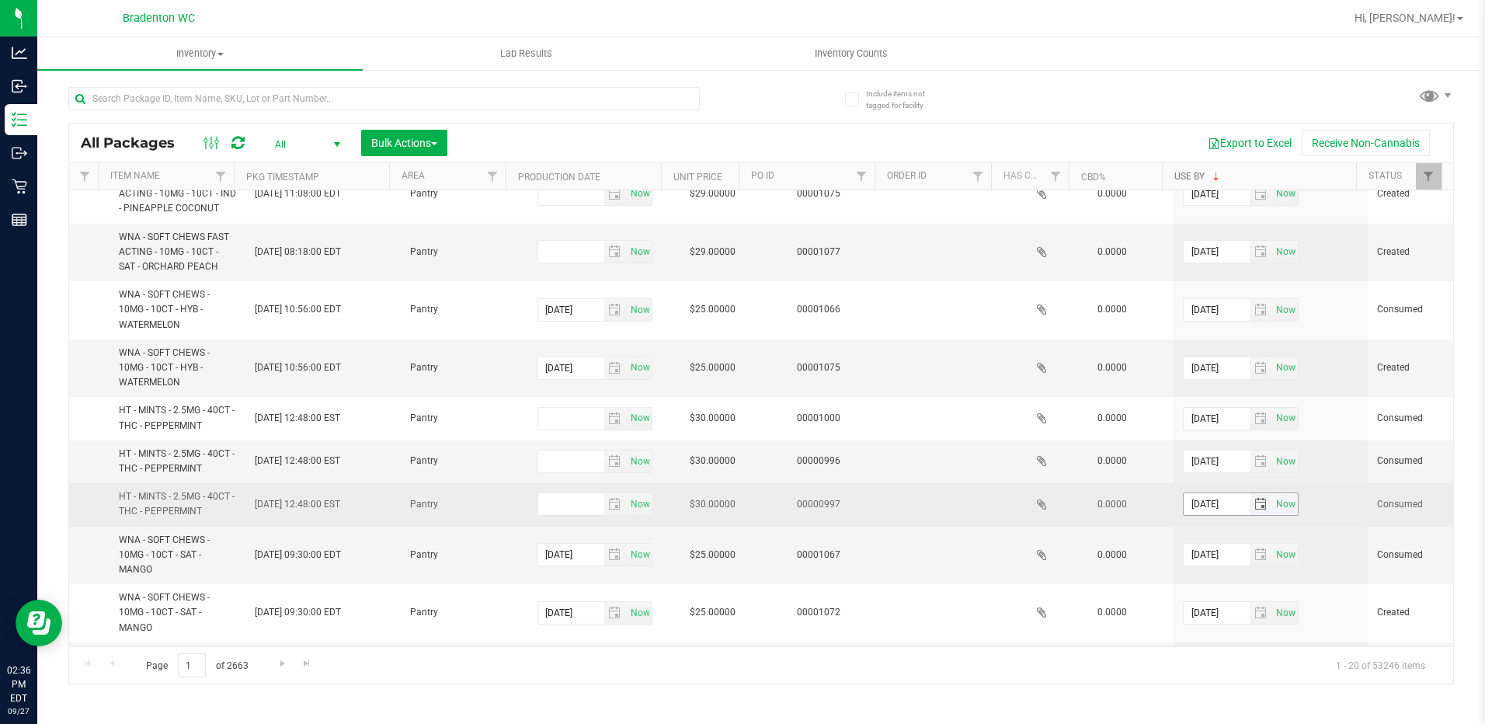
scroll to position [0, 1777]
